Goal: Task Accomplishment & Management: Use online tool/utility

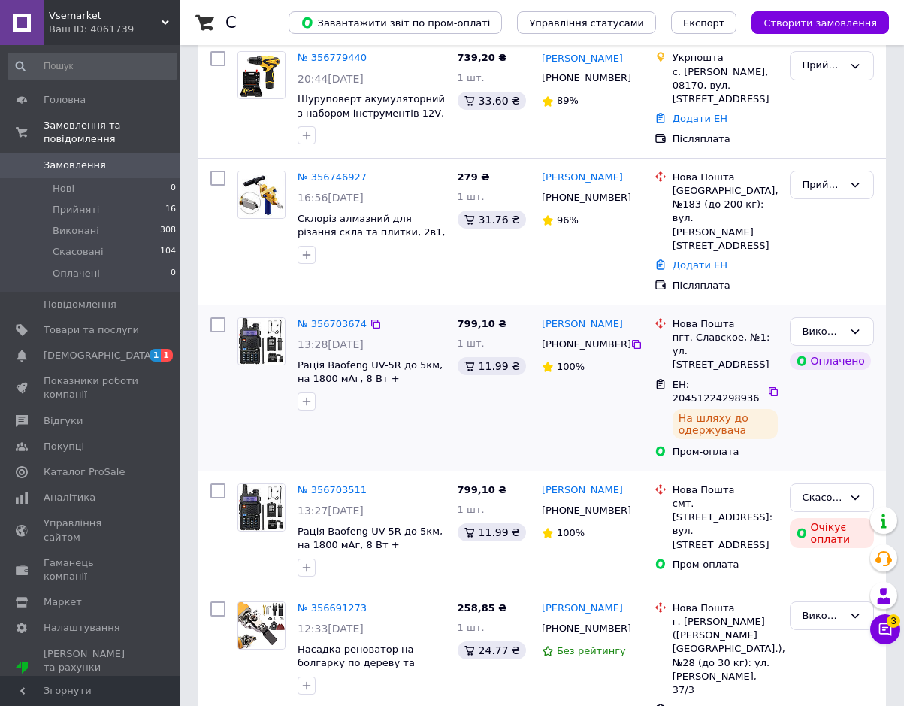
scroll to position [451, 0]
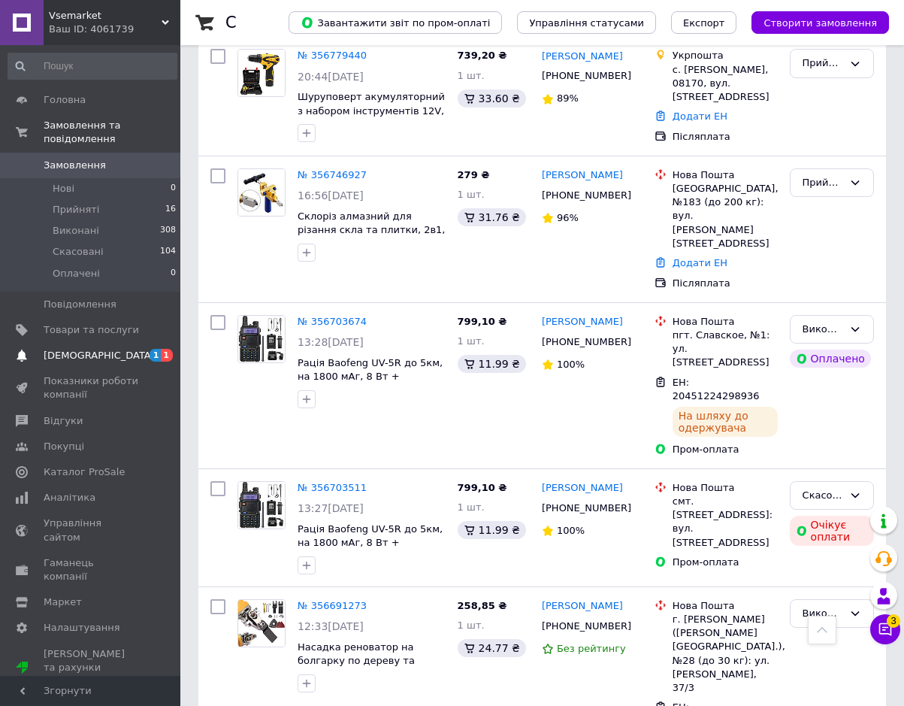
click at [104, 349] on span "[DEMOGRAPHIC_DATA]" at bounding box center [91, 356] width 95 height 14
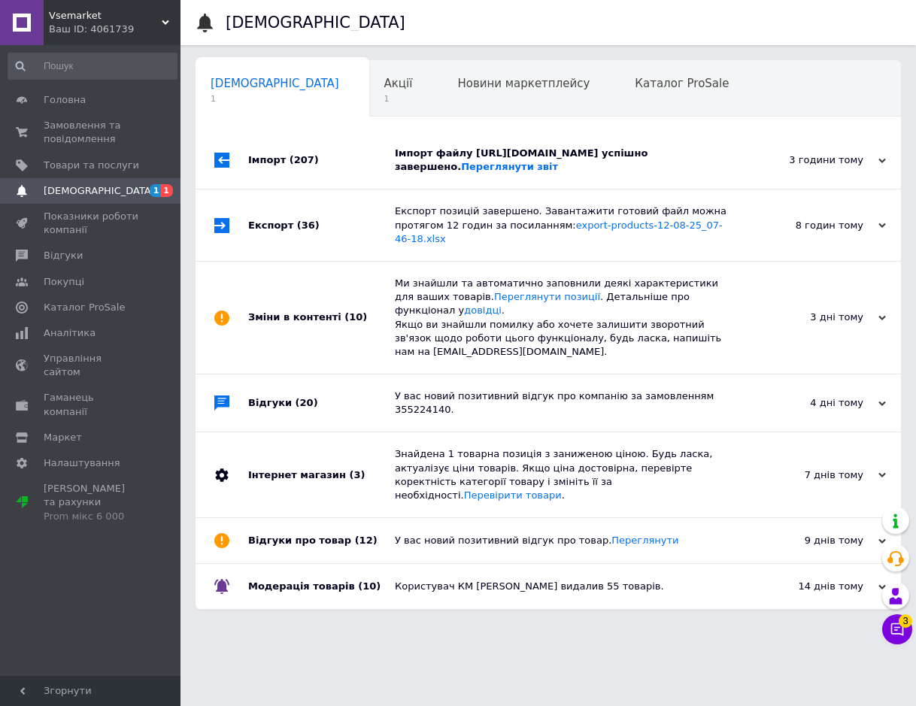
scroll to position [0, 8]
click at [377, 86] on span "Акції" at bounding box center [391, 84] width 29 height 14
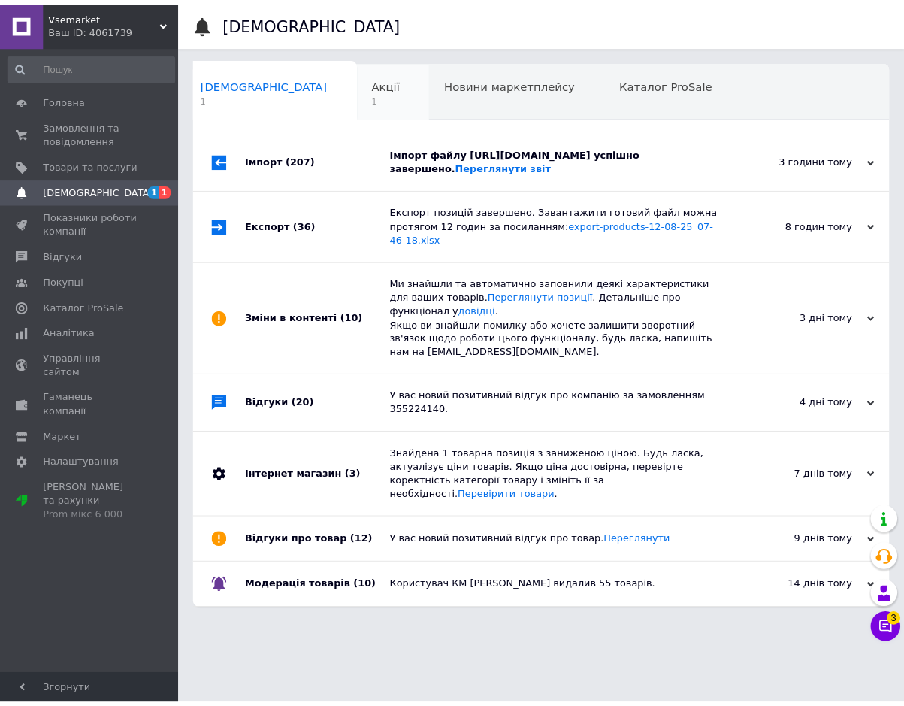
scroll to position [0, 40]
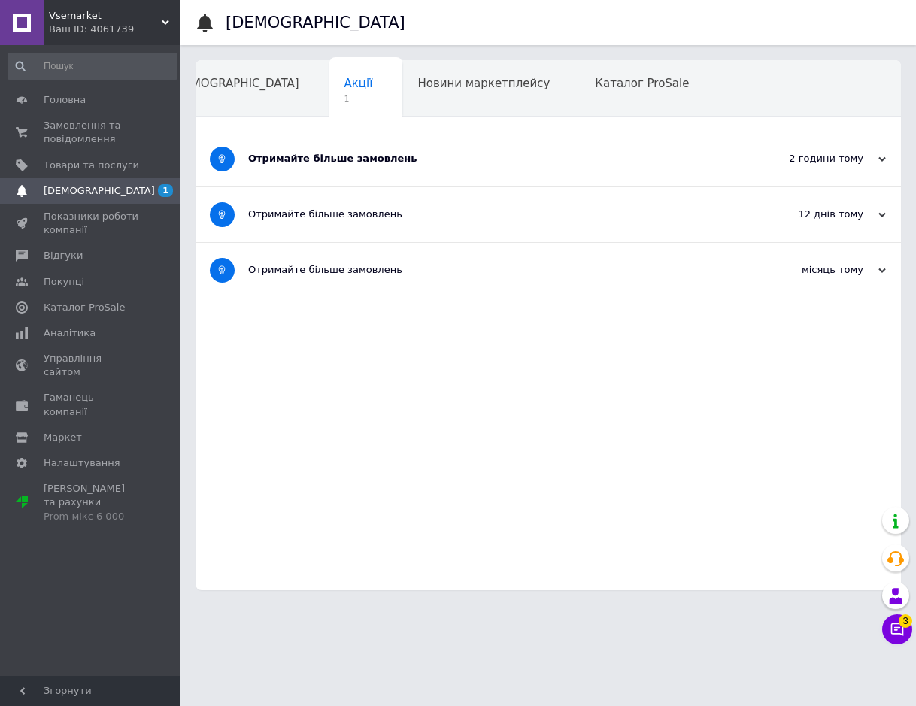
click at [340, 167] on div "Отримайте більше замовлень" at bounding box center [491, 159] width 487 height 55
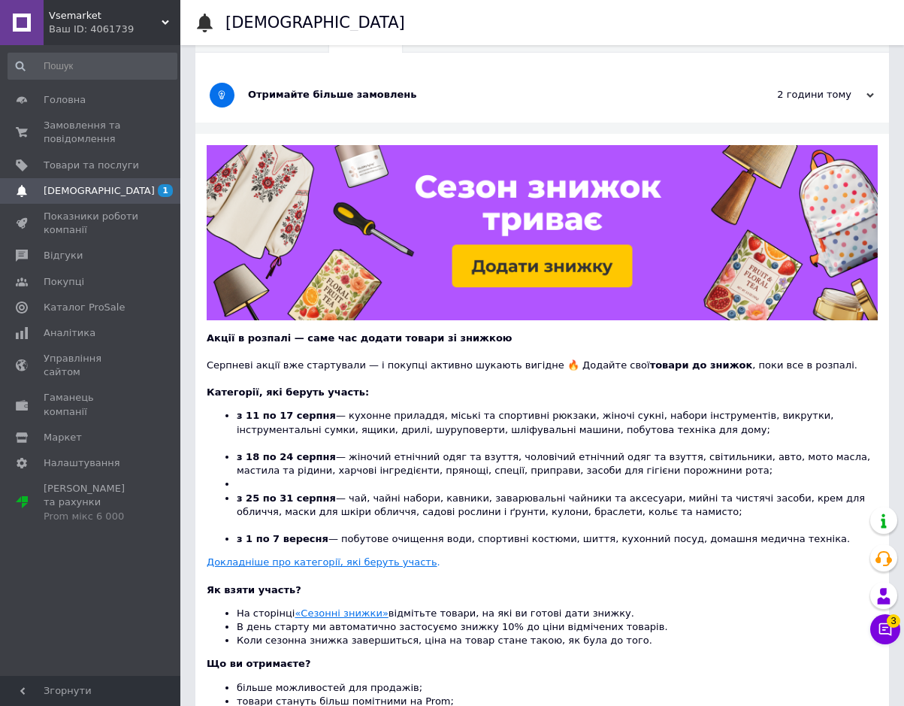
scroll to position [75, 0]
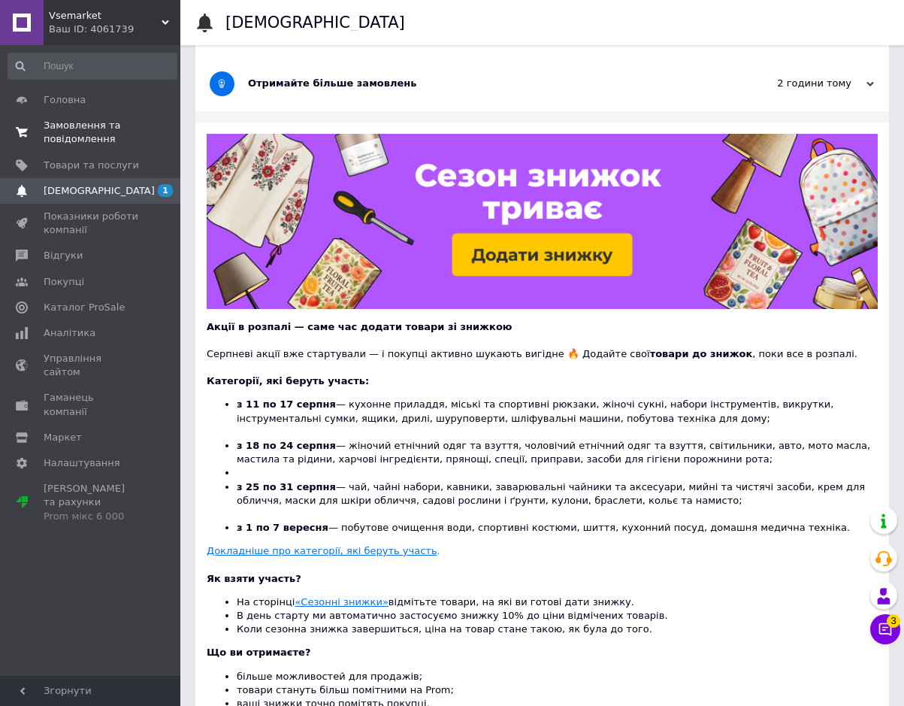
click at [102, 141] on span "Замовлення та повідомлення" at bounding box center [91, 132] width 95 height 27
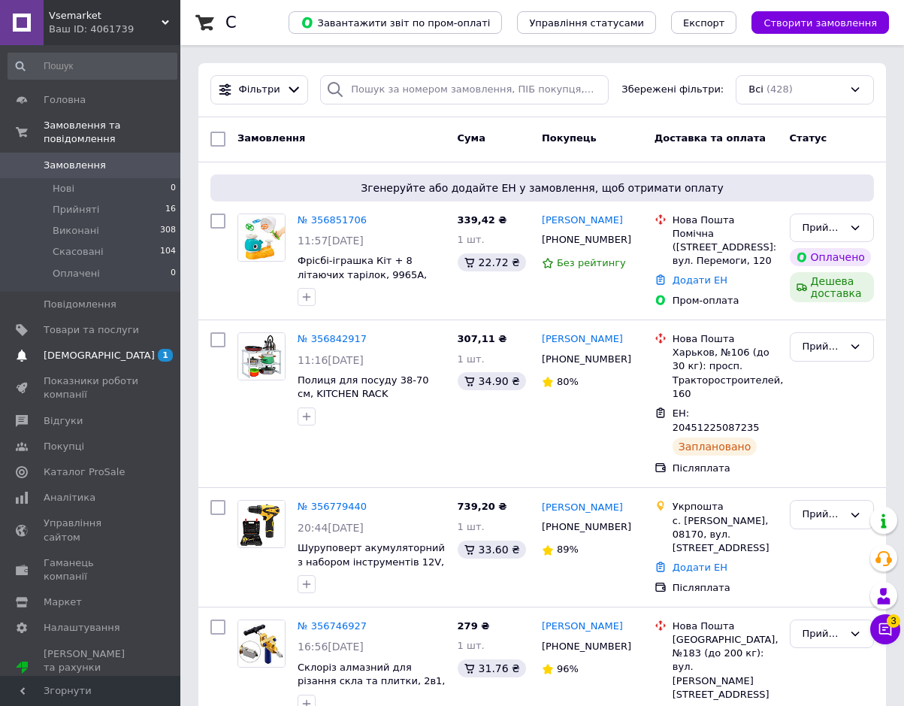
click at [122, 349] on span "[DEMOGRAPHIC_DATA]" at bounding box center [91, 356] width 95 height 14
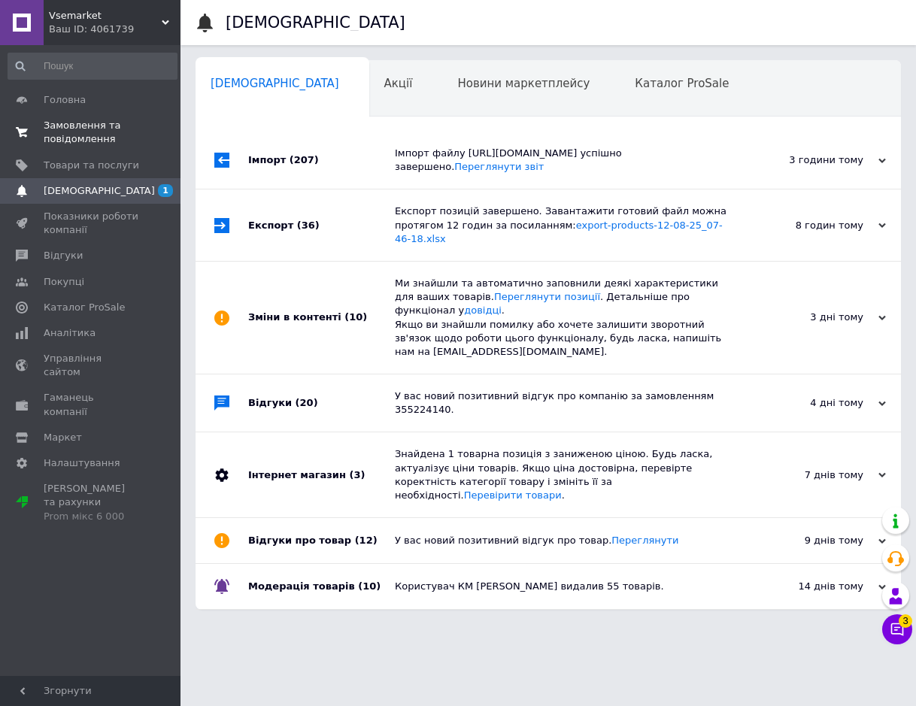
scroll to position [0, 8]
click at [91, 139] on span "Замовлення та повідомлення" at bounding box center [91, 132] width 95 height 27
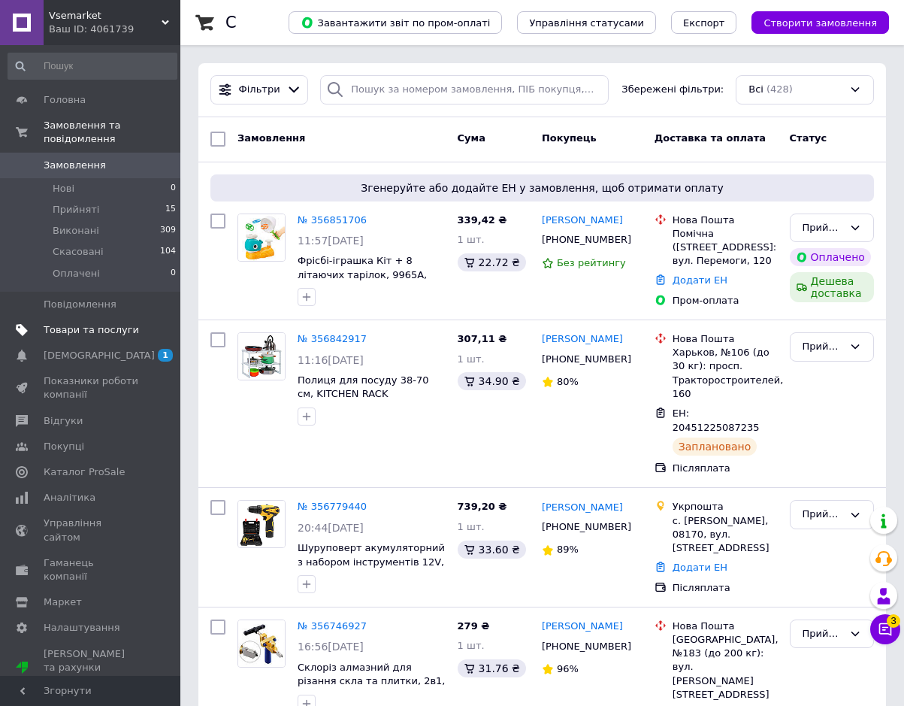
click at [94, 323] on span "Товари та послуги" at bounding box center [91, 330] width 95 height 14
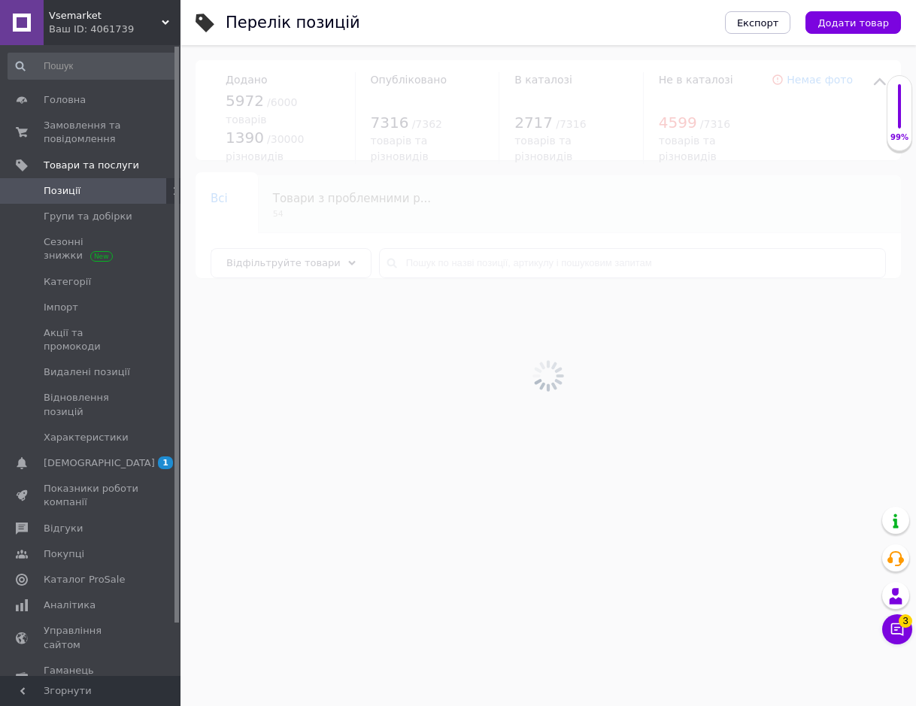
click at [107, 22] on span "Vsemarket" at bounding box center [105, 16] width 113 height 14
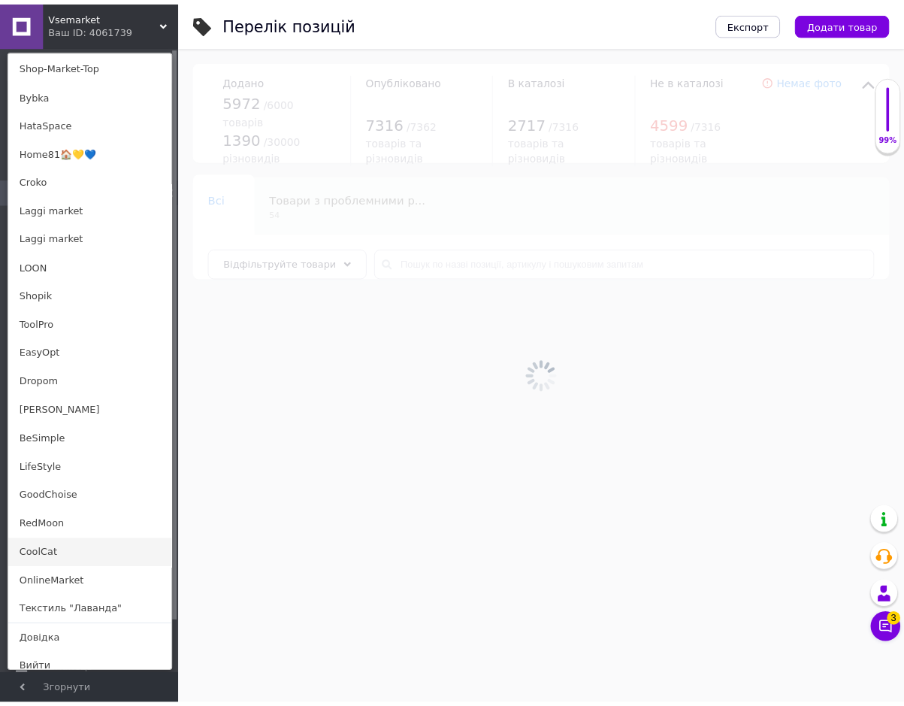
scroll to position [655, 0]
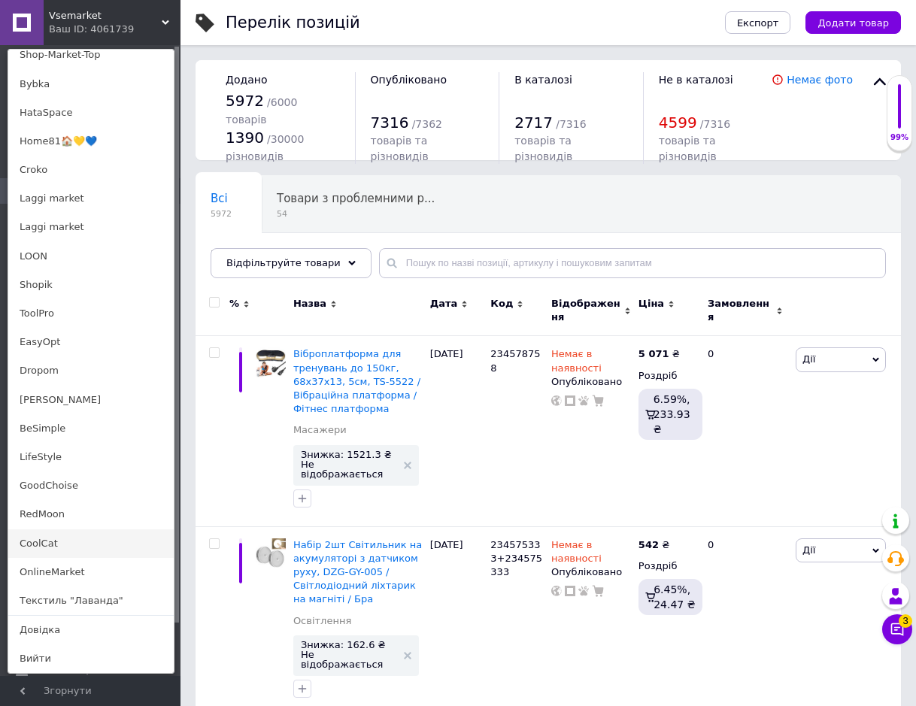
click at [61, 571] on link "OnlineMarket" at bounding box center [90, 572] width 165 height 29
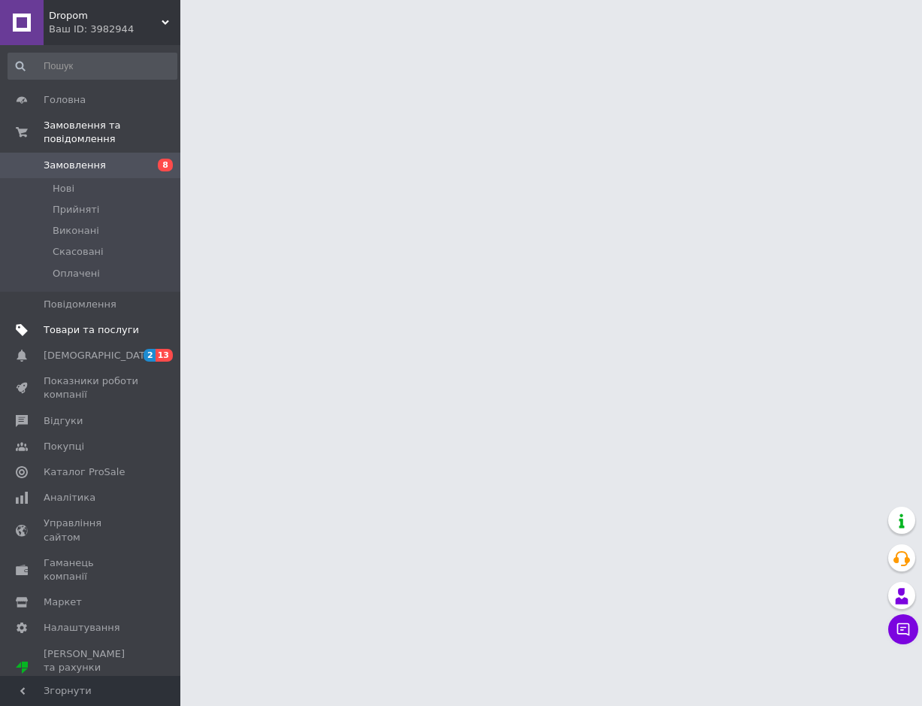
click at [120, 323] on span "Товари та послуги" at bounding box center [91, 330] width 95 height 14
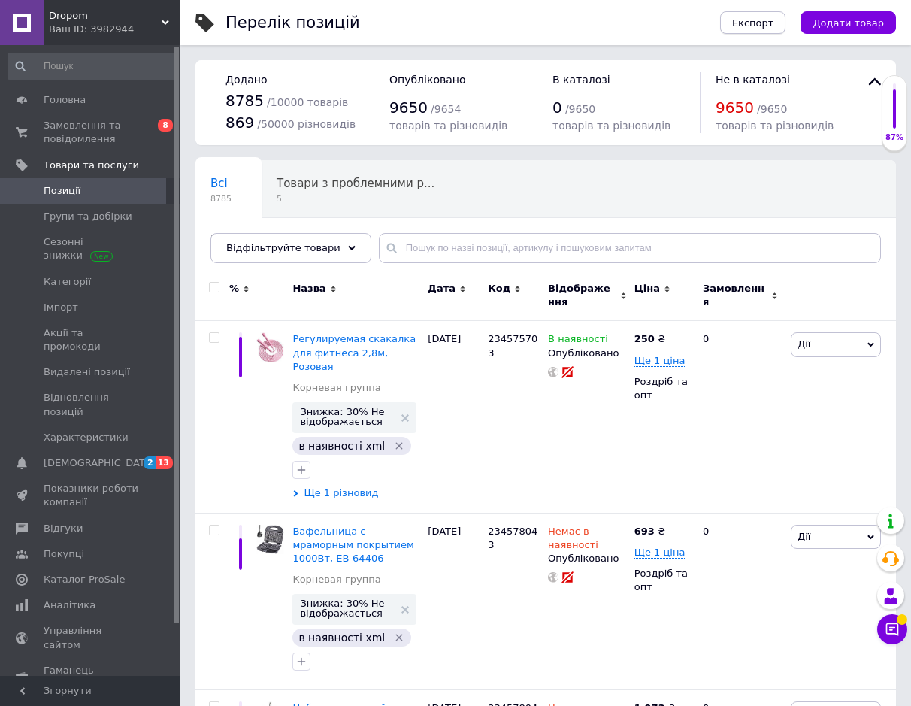
click at [774, 22] on span "Експорт" at bounding box center [753, 22] width 42 height 11
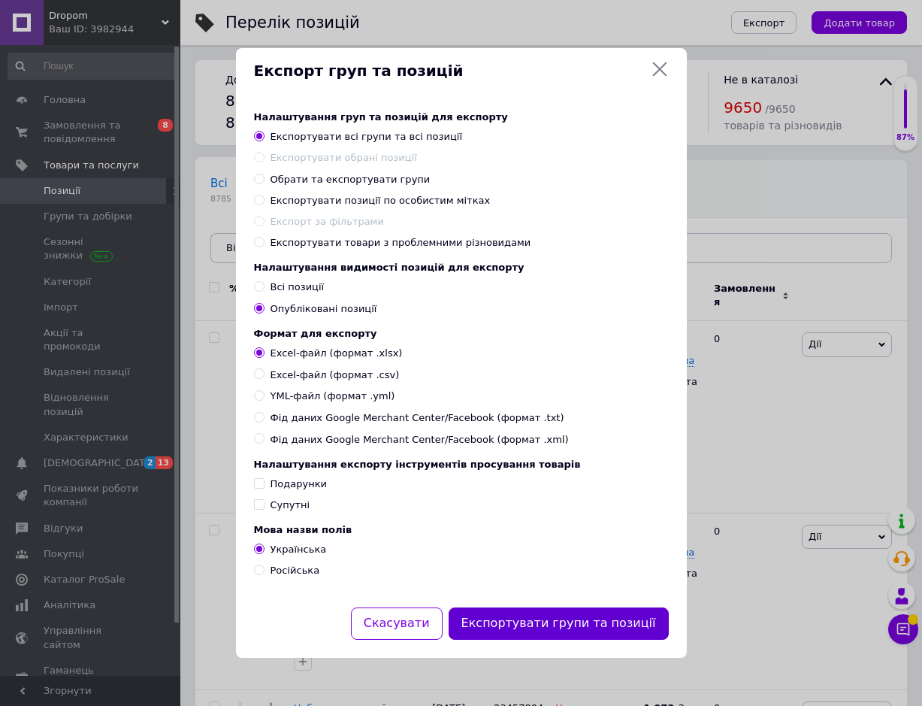
click at [562, 621] on button "Експортувати групи та позиції" at bounding box center [559, 623] width 220 height 32
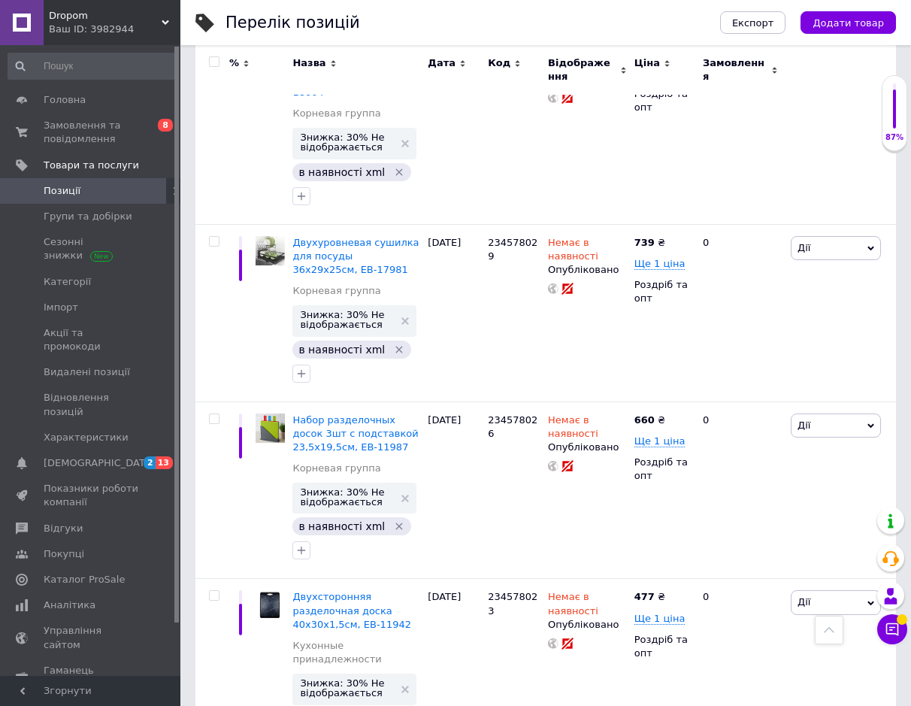
scroll to position [827, 0]
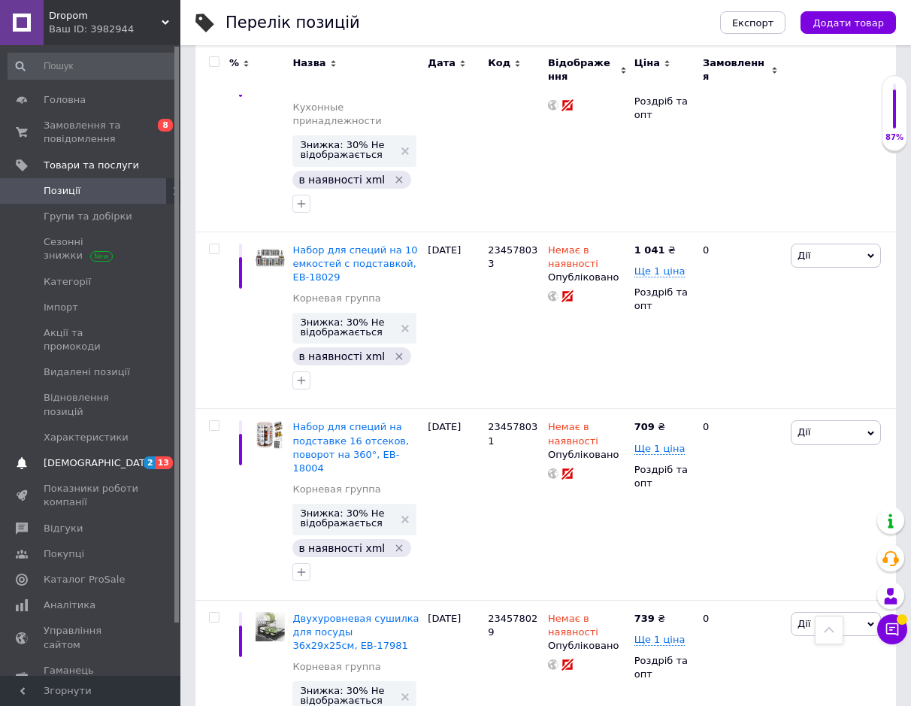
click at [123, 456] on span "[DEMOGRAPHIC_DATA]" at bounding box center [91, 463] width 95 height 14
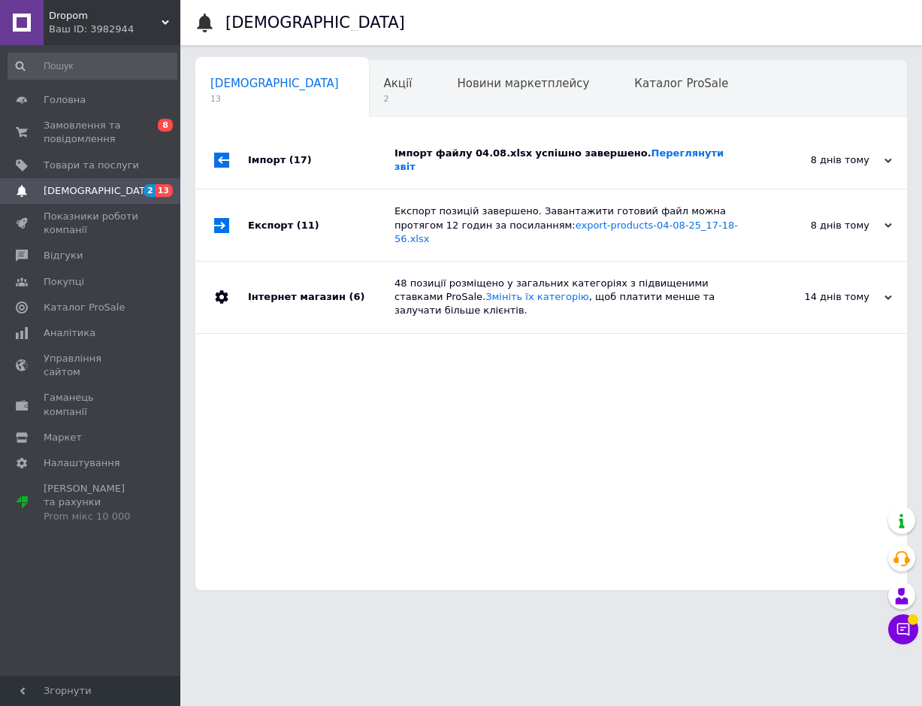
scroll to position [0, 8]
click at [109, 164] on span "Товари та послуги" at bounding box center [91, 166] width 95 height 14
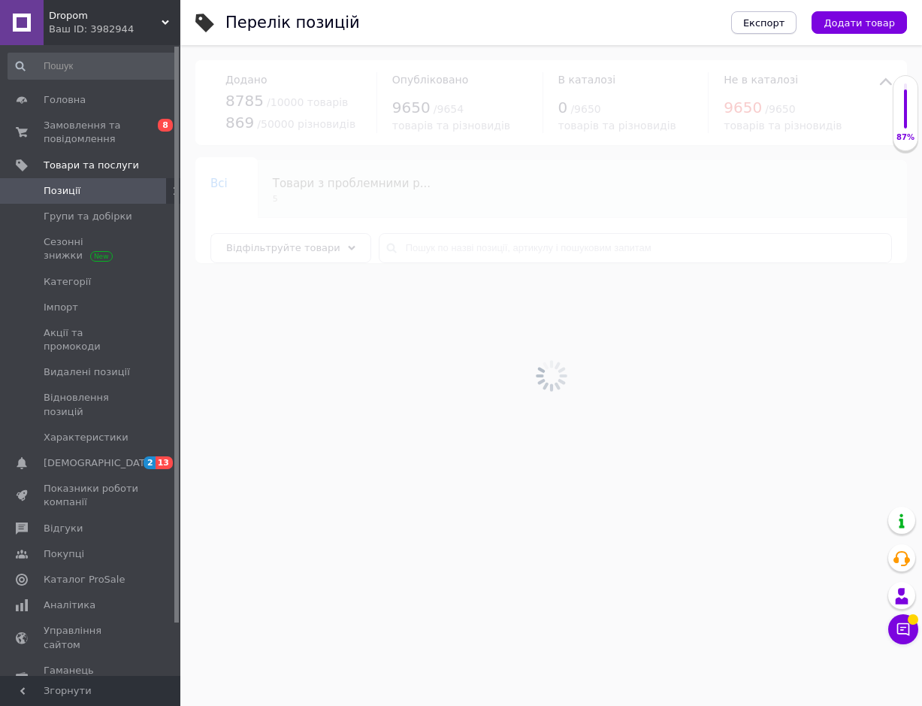
click at [773, 25] on span "Експорт" at bounding box center [765, 22] width 42 height 11
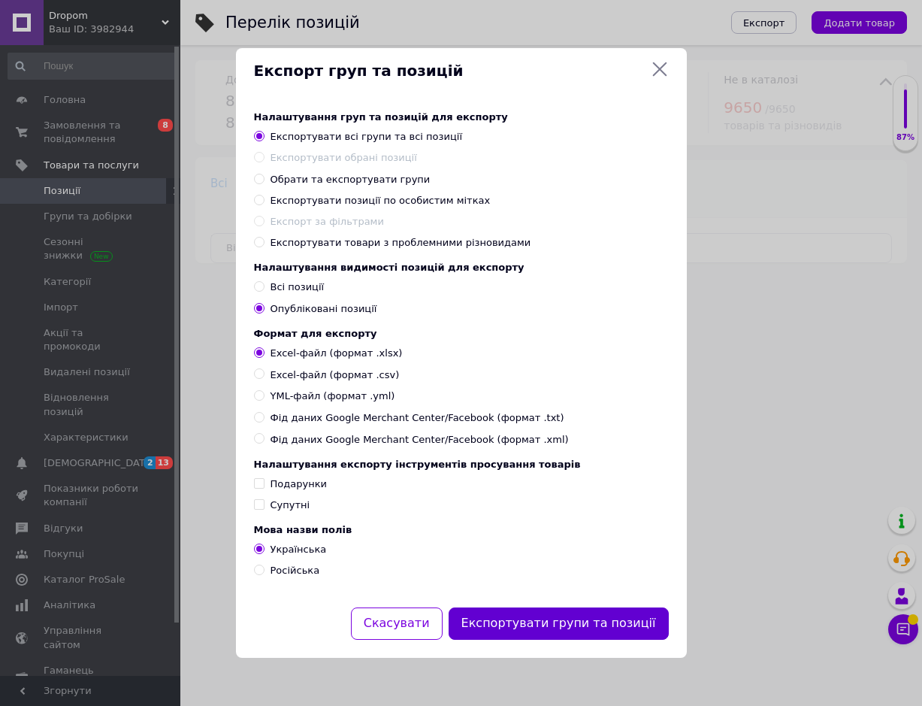
click at [534, 632] on button "Експортувати групи та позиції" at bounding box center [559, 623] width 220 height 32
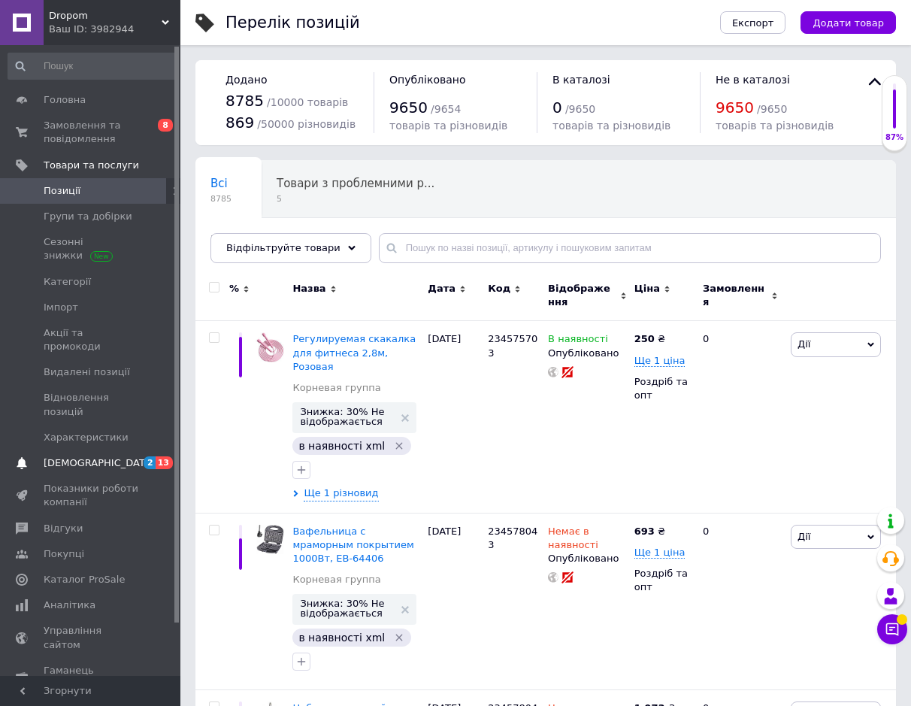
click at [122, 456] on span "[DEMOGRAPHIC_DATA]" at bounding box center [91, 463] width 95 height 14
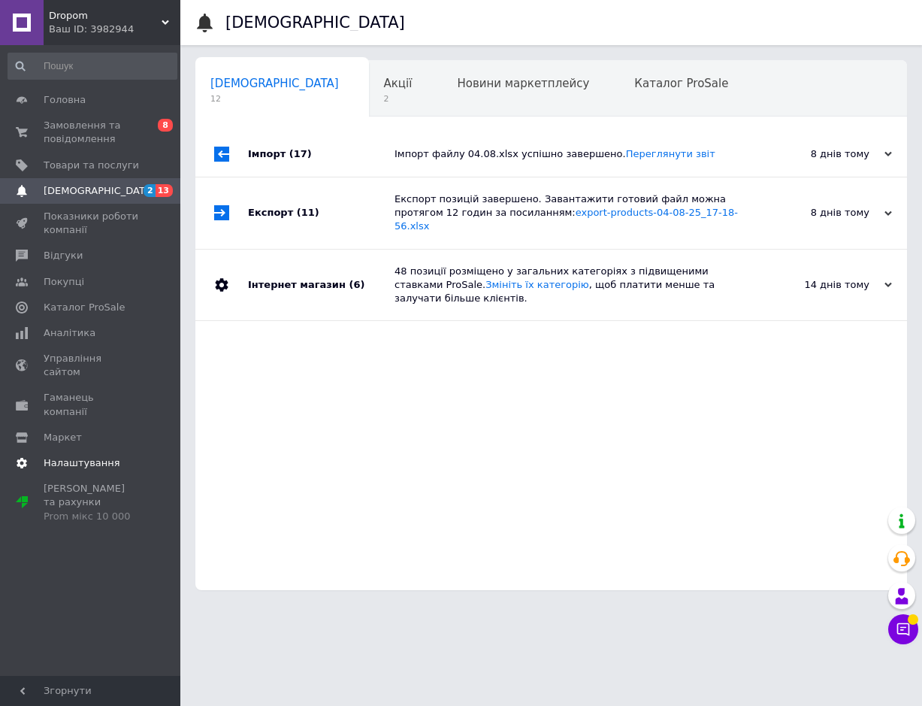
scroll to position [0, 8]
click at [86, 165] on span "Товари та послуги" at bounding box center [91, 166] width 95 height 14
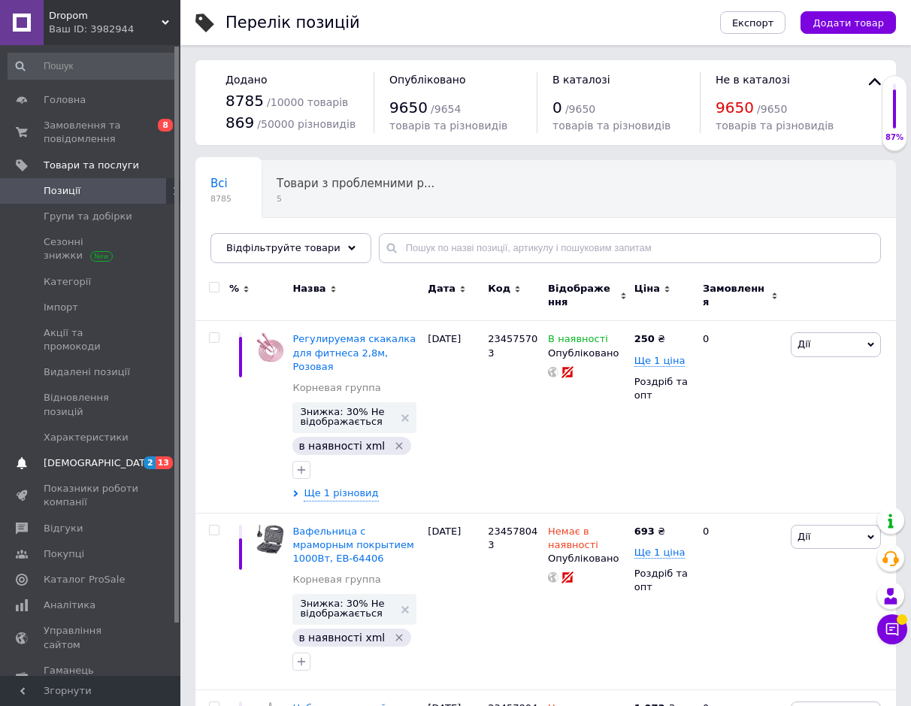
click at [101, 456] on span "[DEMOGRAPHIC_DATA]" at bounding box center [91, 463] width 95 height 14
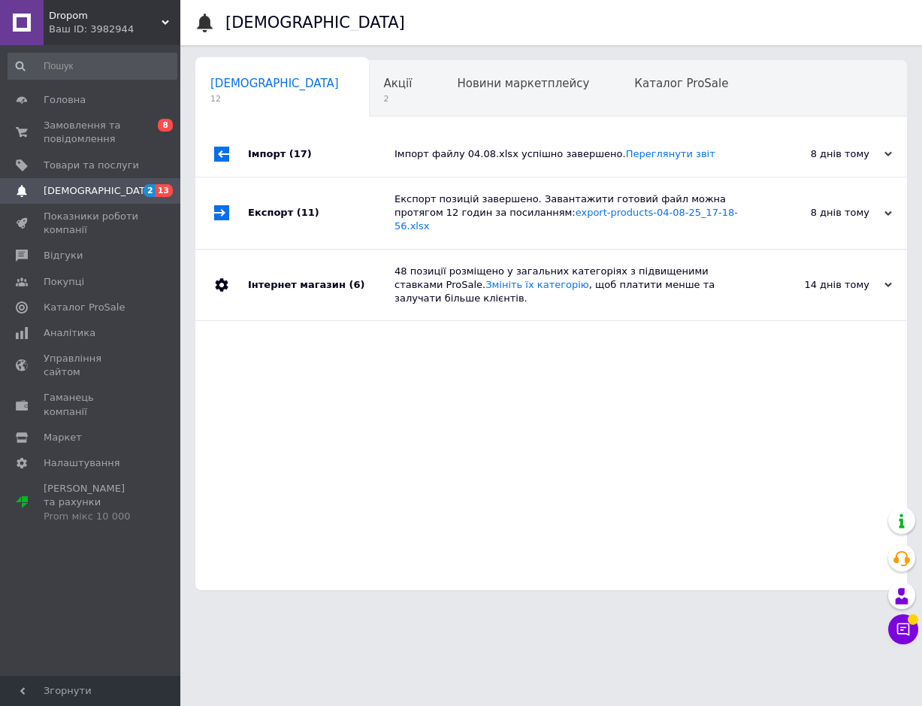
scroll to position [0, 8]
drag, startPoint x: 93, startPoint y: 219, endPoint x: 89, endPoint y: 204, distance: 15.5
click at [93, 218] on span "Показники роботи компанії" at bounding box center [91, 223] width 95 height 27
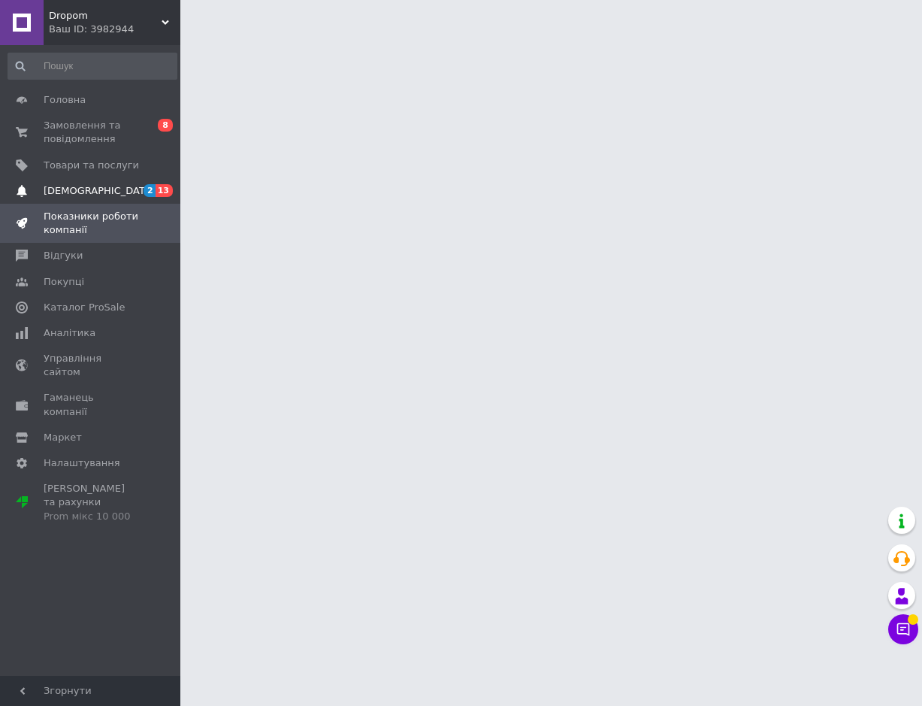
click at [88, 193] on span "[DEMOGRAPHIC_DATA]" at bounding box center [99, 191] width 111 height 14
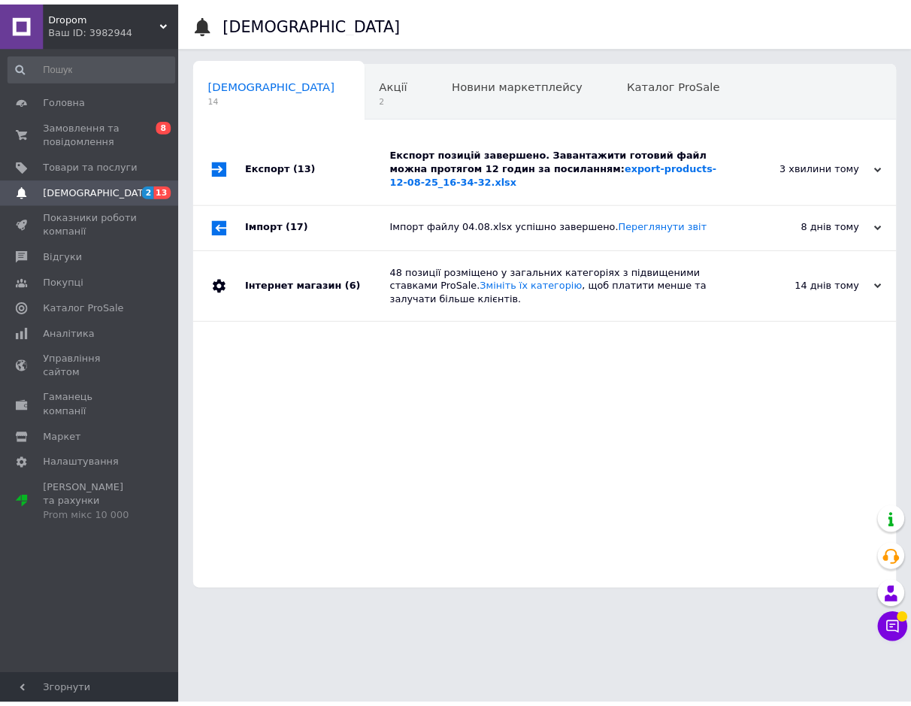
scroll to position [0, 8]
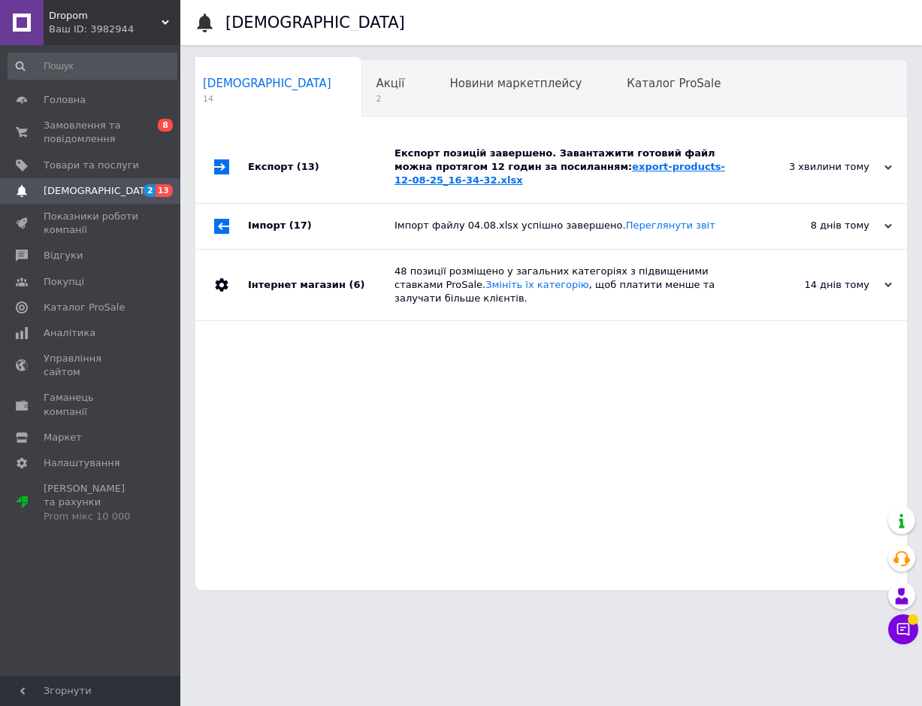
click at [595, 167] on link "export-products-12-08-25_16-34-32.xlsx" at bounding box center [560, 173] width 331 height 25
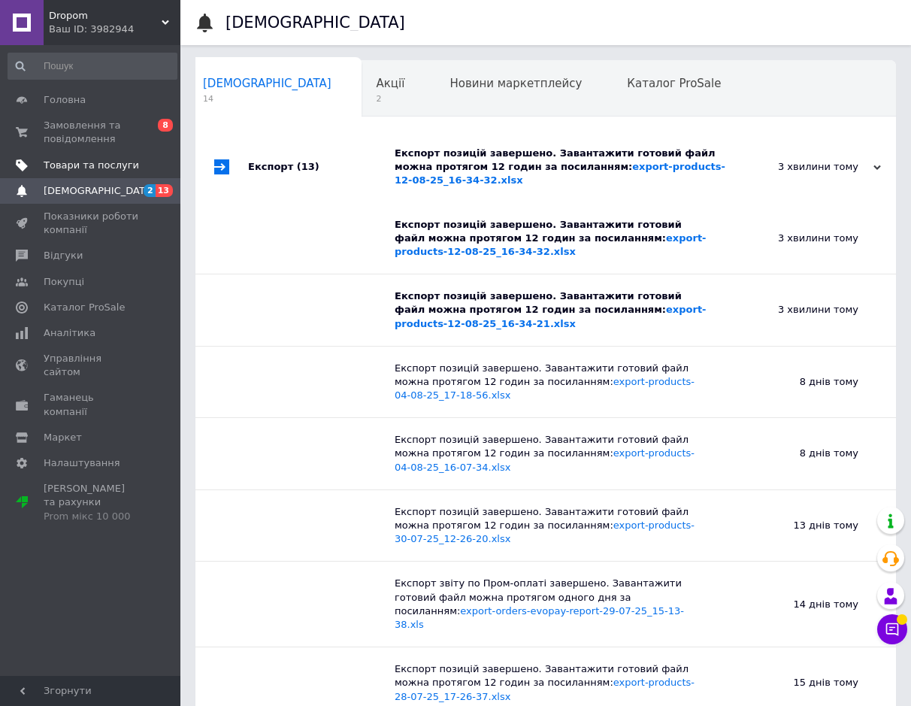
click at [123, 159] on span "Товари та послуги" at bounding box center [91, 166] width 95 height 14
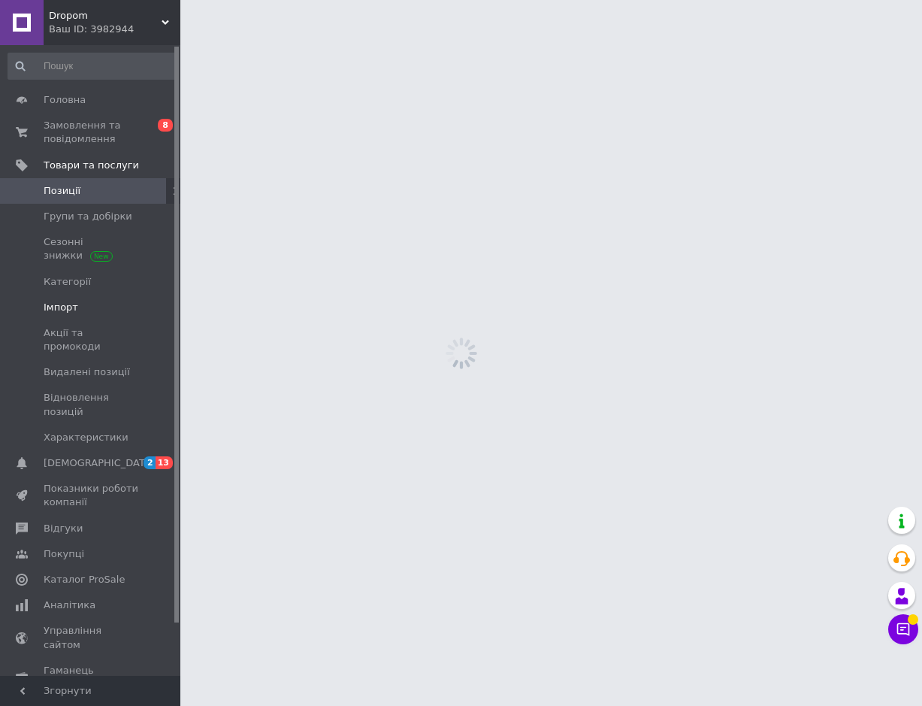
click at [59, 304] on span "Імпорт" at bounding box center [61, 308] width 35 height 14
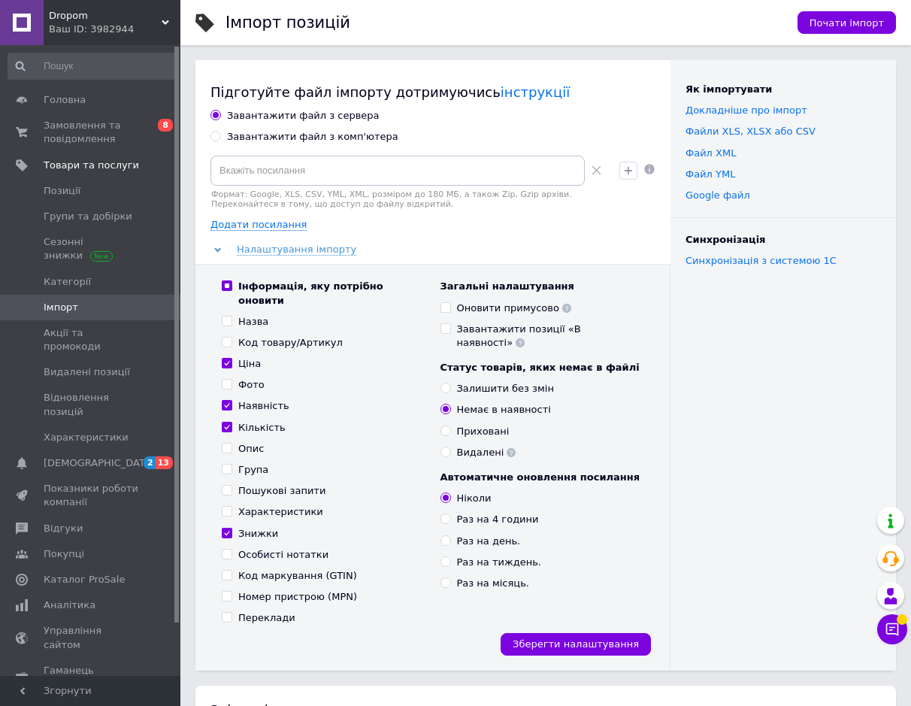
click at [289, 141] on div "Завантажити файл з комп'ютера" at bounding box center [312, 137] width 171 height 14
click at [220, 141] on input "Завантажити файл з комп'ютера" at bounding box center [216, 136] width 10 height 10
radio input "true"
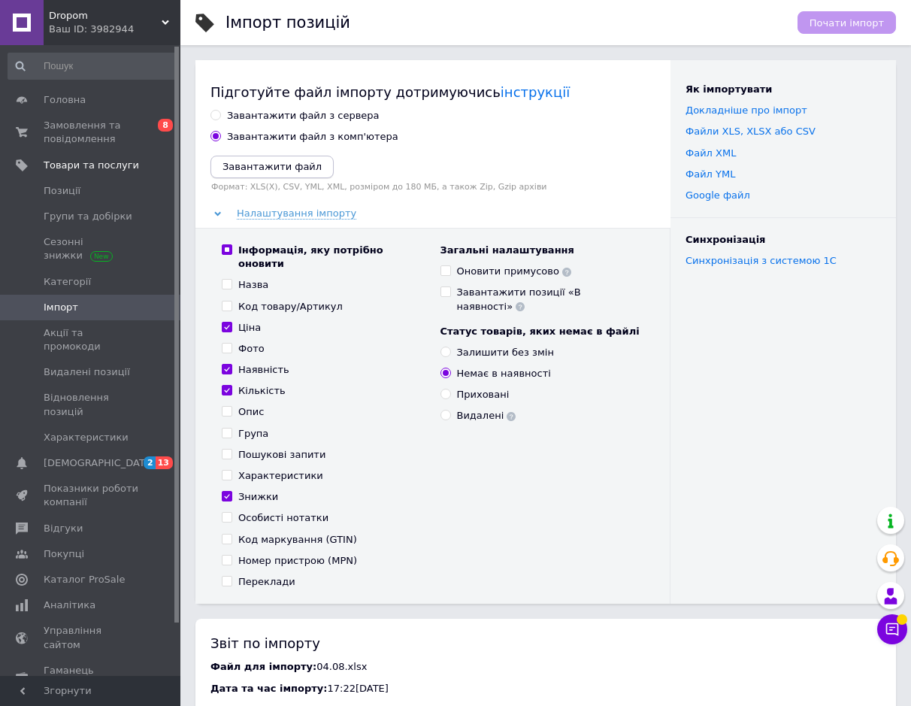
click at [248, 171] on icon "Завантажити файл" at bounding box center [272, 166] width 99 height 11
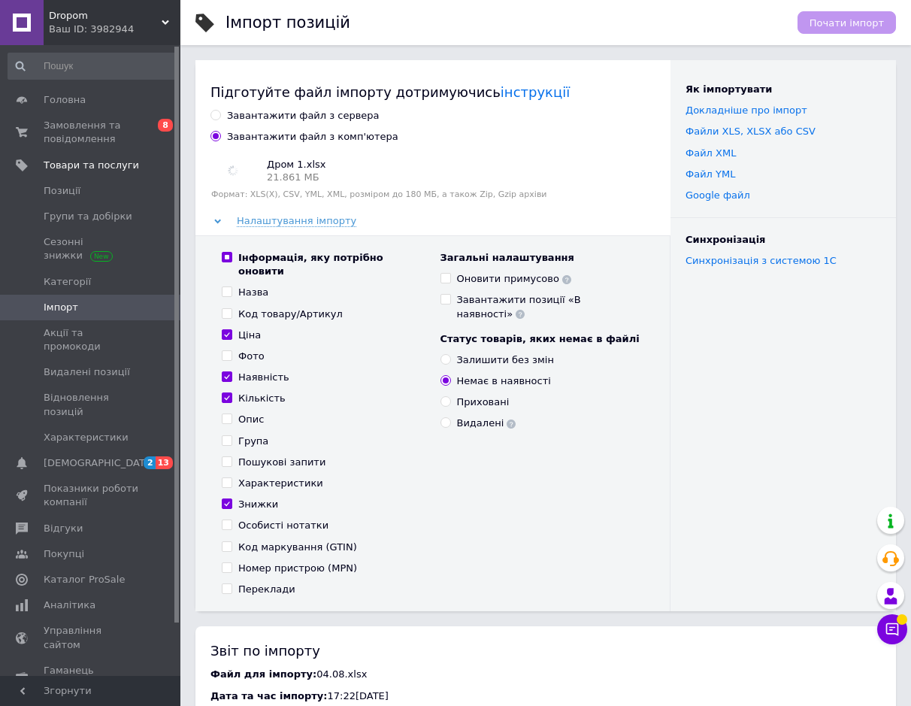
click at [509, 277] on div "Оновити примусово" at bounding box center [514, 279] width 115 height 14
click at [450, 277] on input "Оновити примусово" at bounding box center [446, 278] width 10 height 10
checkbox input "true"
click at [841, 20] on span "Почати імпорт" at bounding box center [847, 22] width 74 height 11
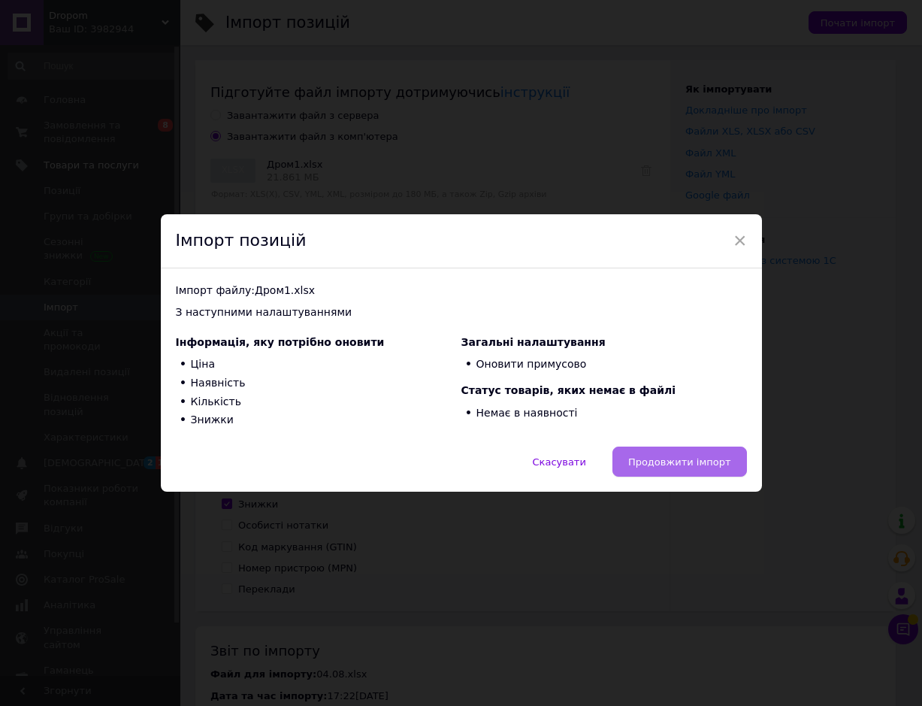
click at [698, 458] on span "Продовжити імпорт" at bounding box center [679, 461] width 103 height 11
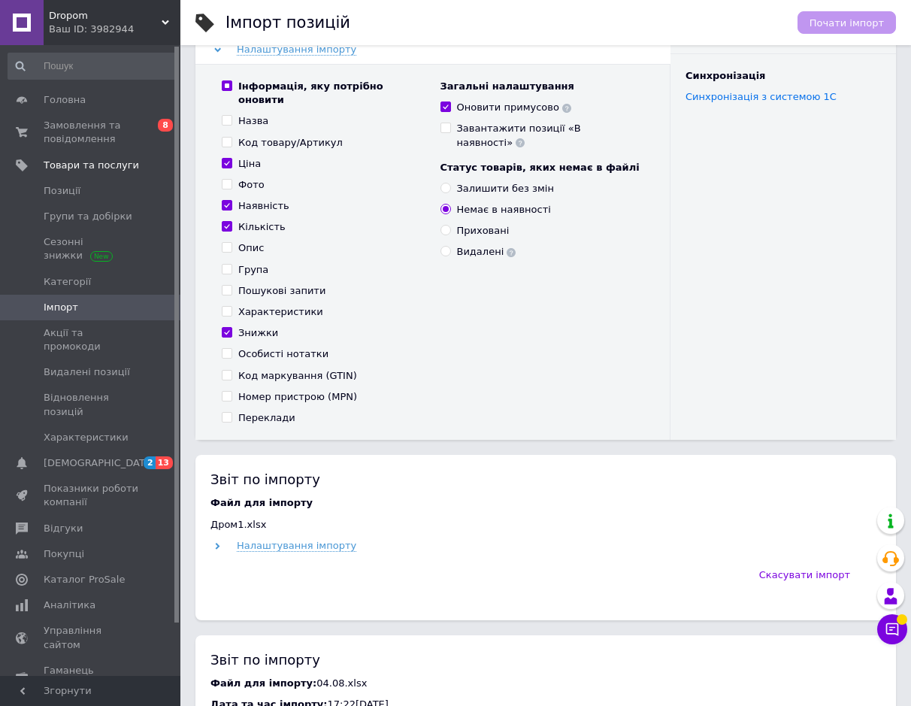
scroll to position [226, 0]
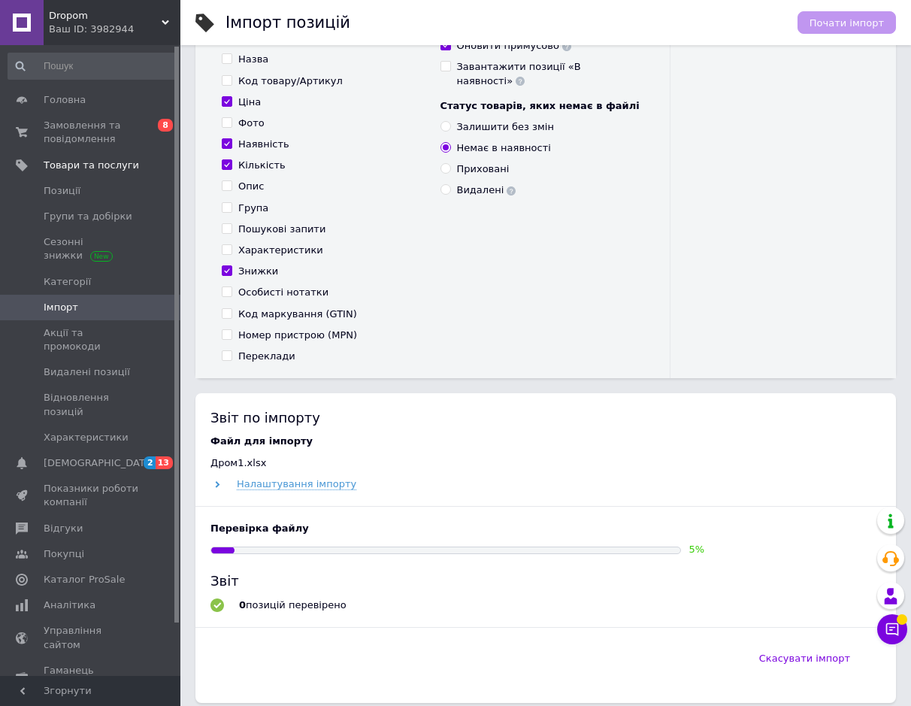
click at [91, 23] on div "Ваш ID: 3982944" at bounding box center [115, 30] width 132 height 14
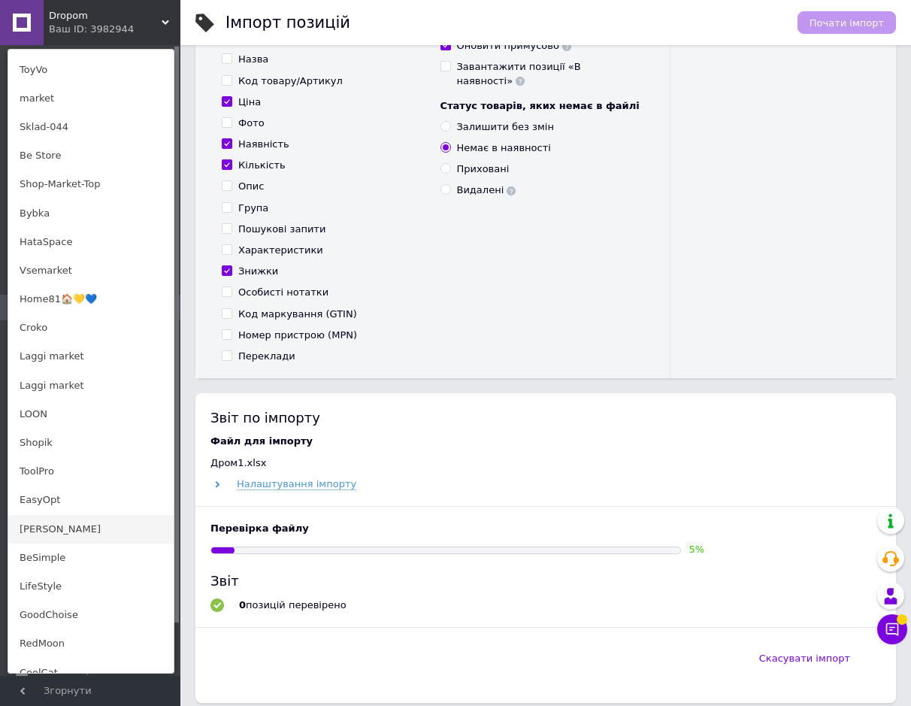
scroll to position [526, 0]
click at [62, 535] on link "[PERSON_NAME]" at bounding box center [90, 528] width 165 height 29
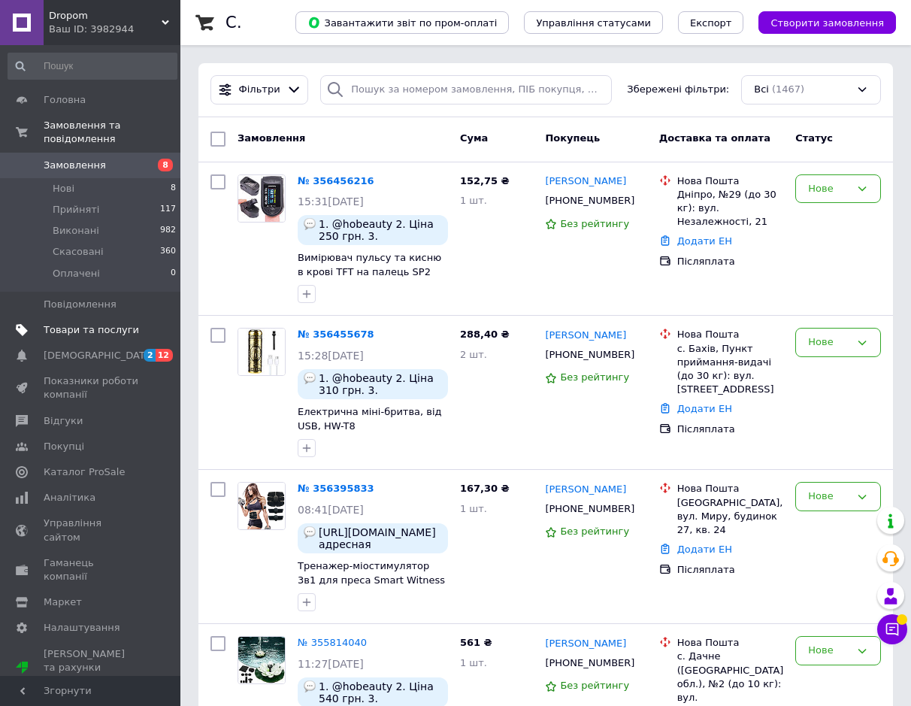
click at [104, 327] on link "Товари та послуги" at bounding box center [92, 330] width 185 height 26
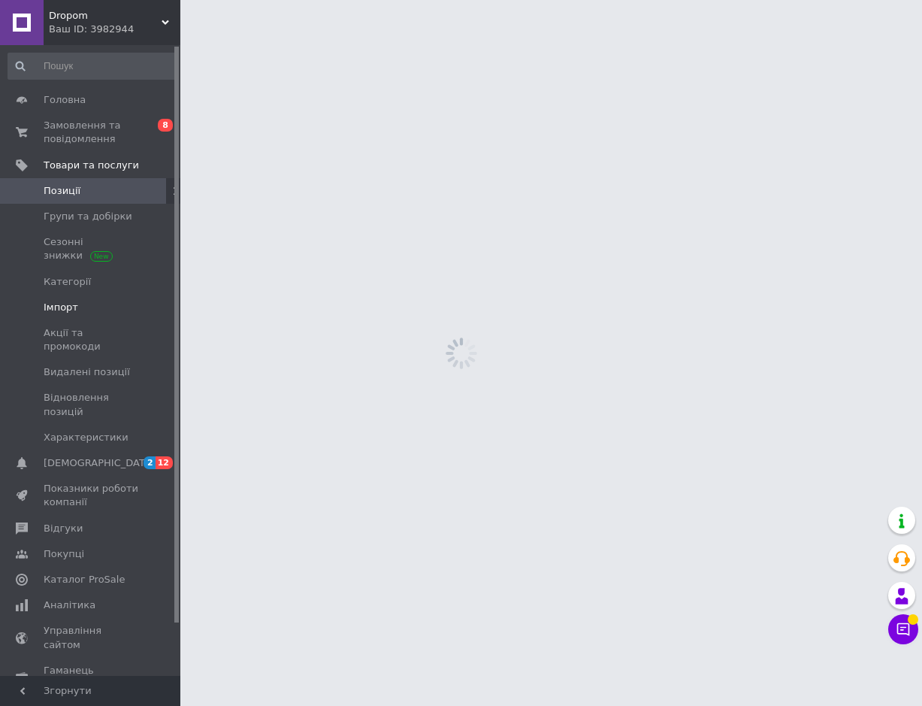
click at [66, 318] on link "Імпорт" at bounding box center [92, 308] width 185 height 26
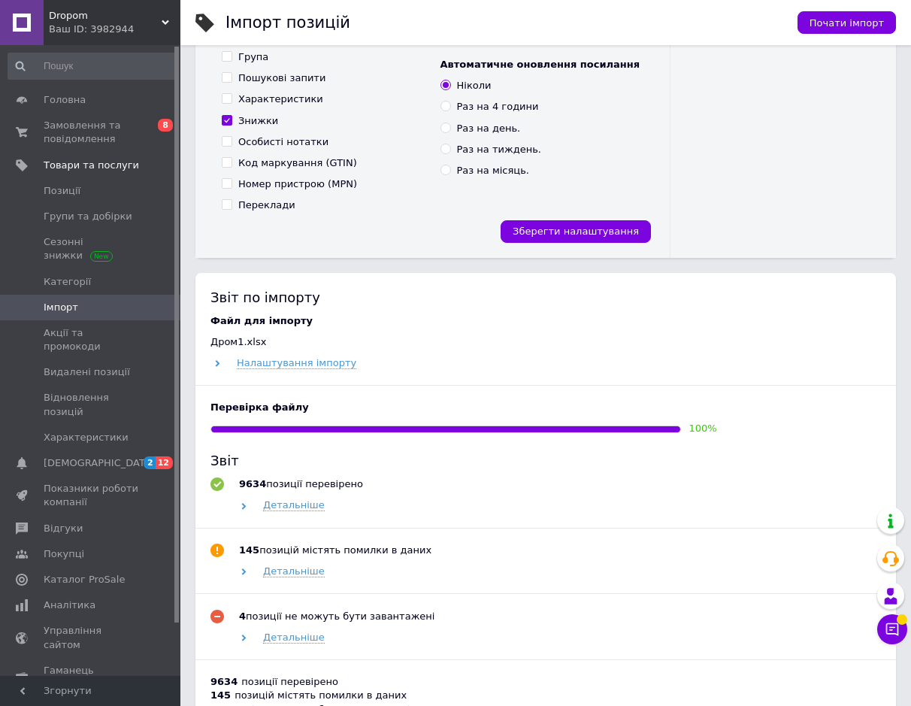
scroll to position [601, 0]
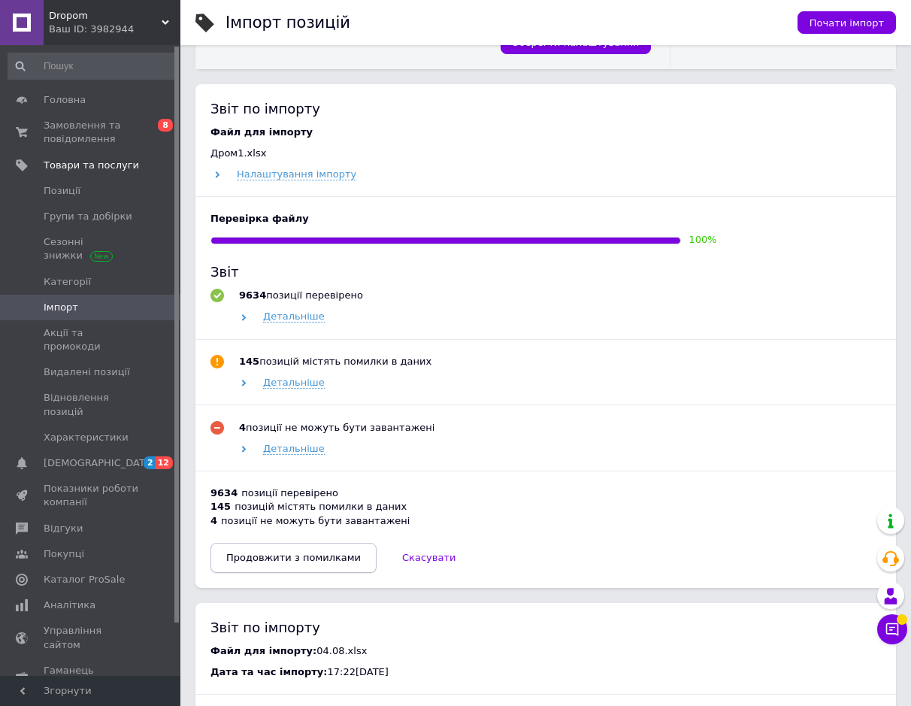
click at [307, 552] on span "Продовжити з помилками" at bounding box center [293, 557] width 135 height 11
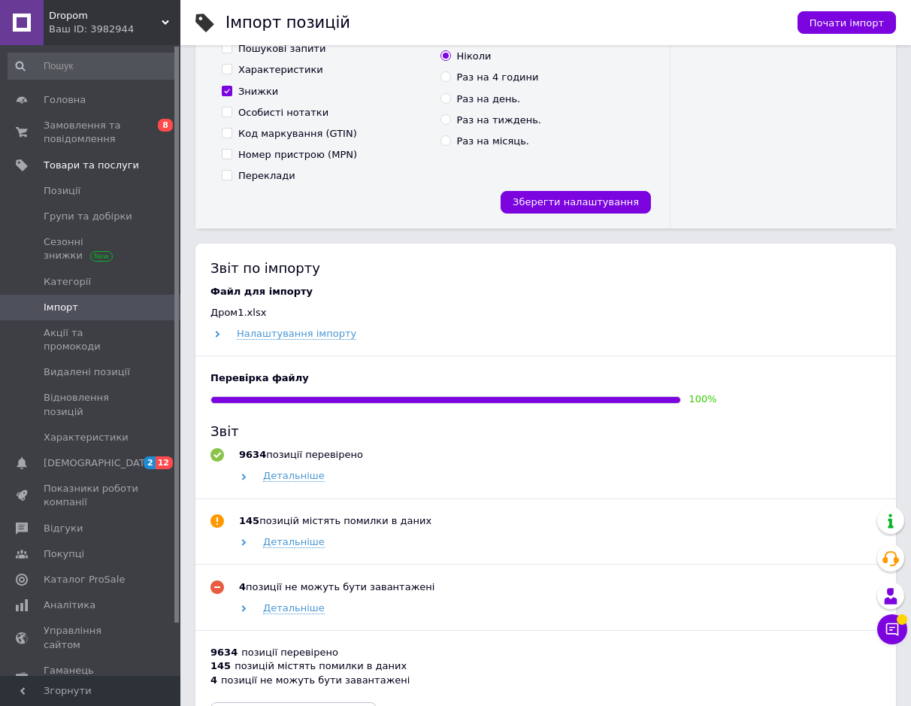
scroll to position [376, 0]
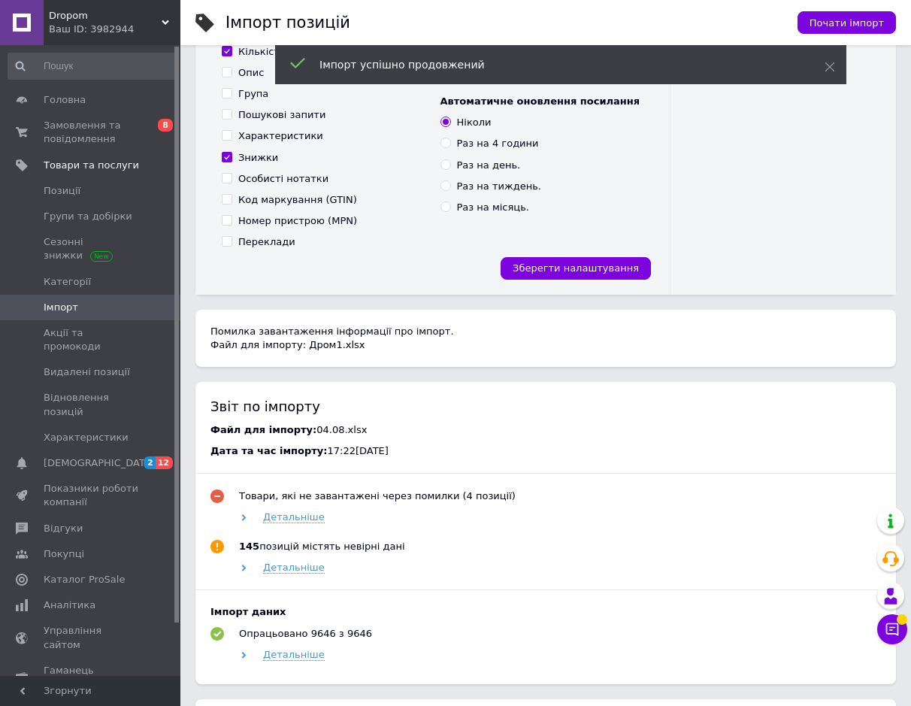
click at [129, 27] on div "Ваш ID: 3982944" at bounding box center [115, 30] width 132 height 14
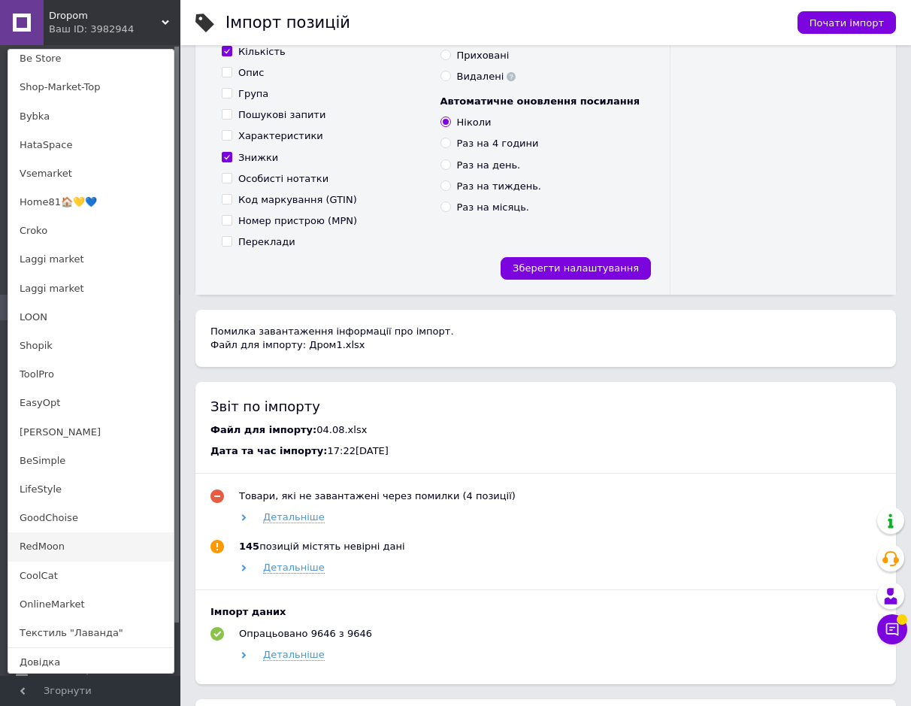
scroll to position [655, 0]
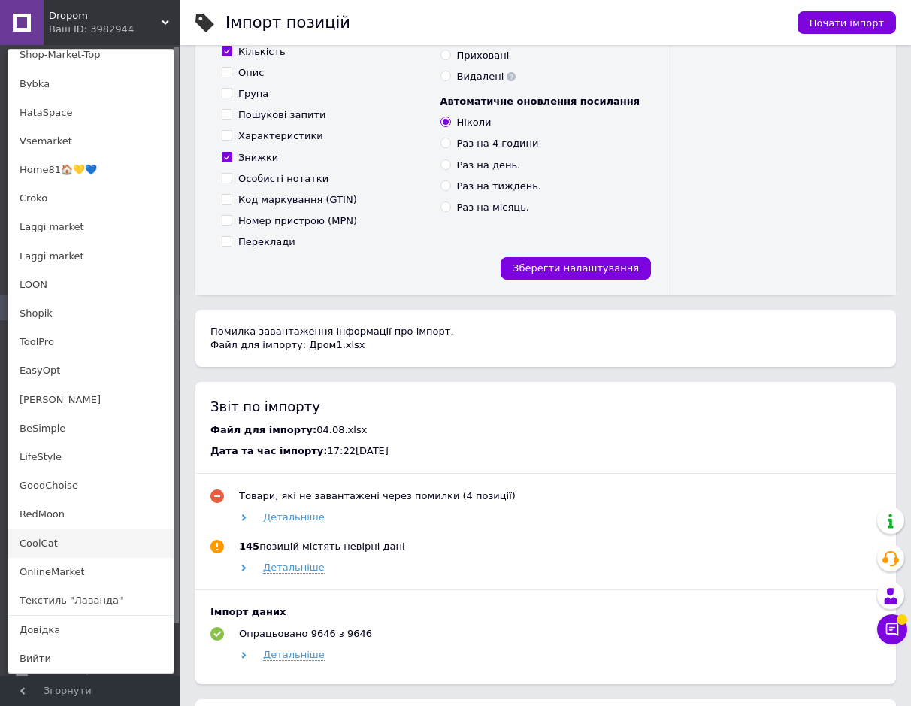
click at [77, 544] on link "CoolCat" at bounding box center [90, 543] width 165 height 29
